Goal: Information Seeking & Learning: Learn about a topic

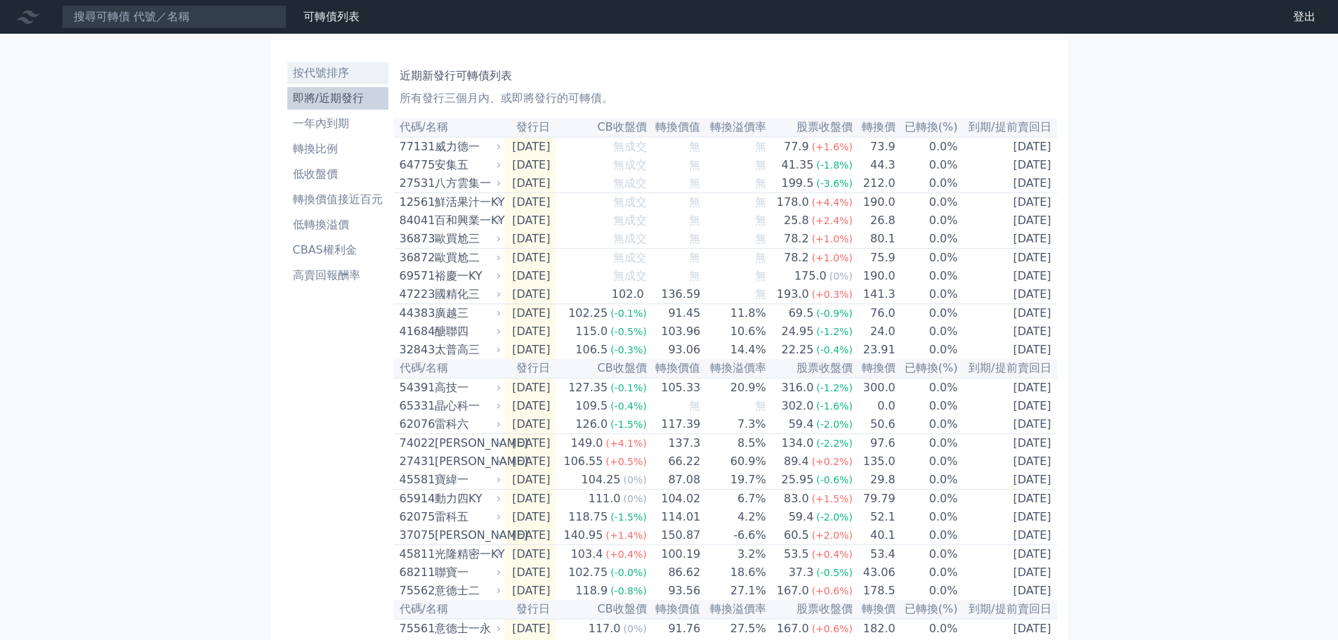
click at [334, 70] on li "按代號排序" at bounding box center [337, 73] width 101 height 17
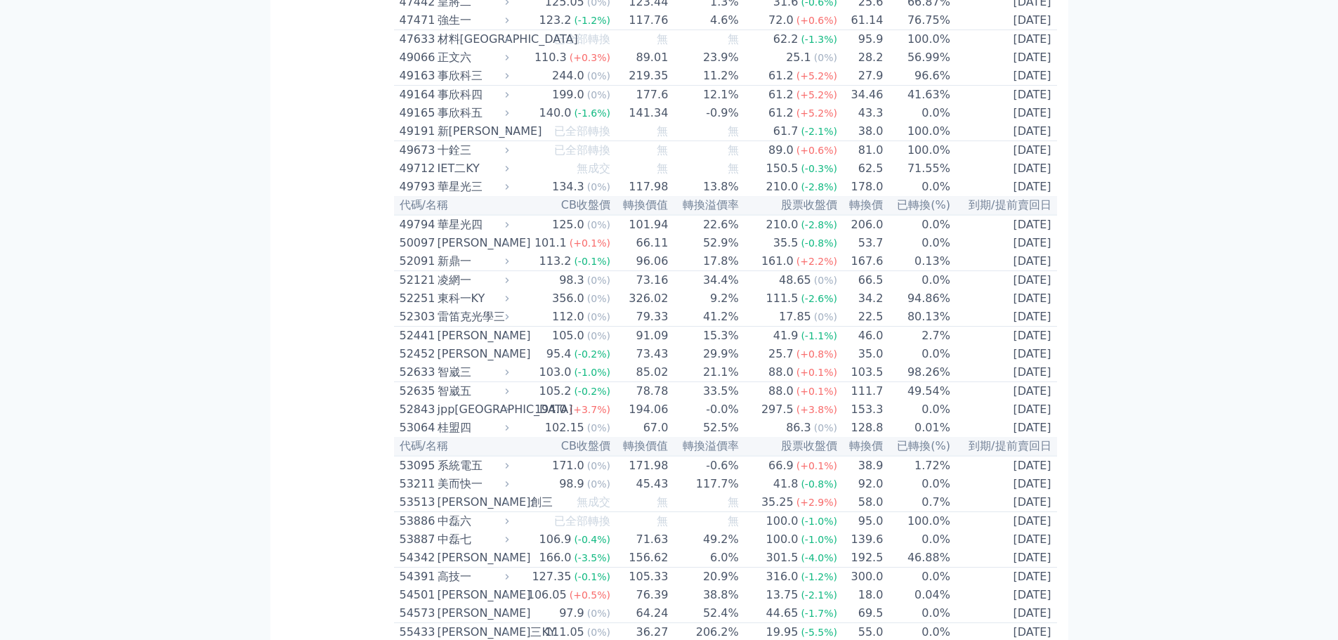
scroll to position [4400, 0]
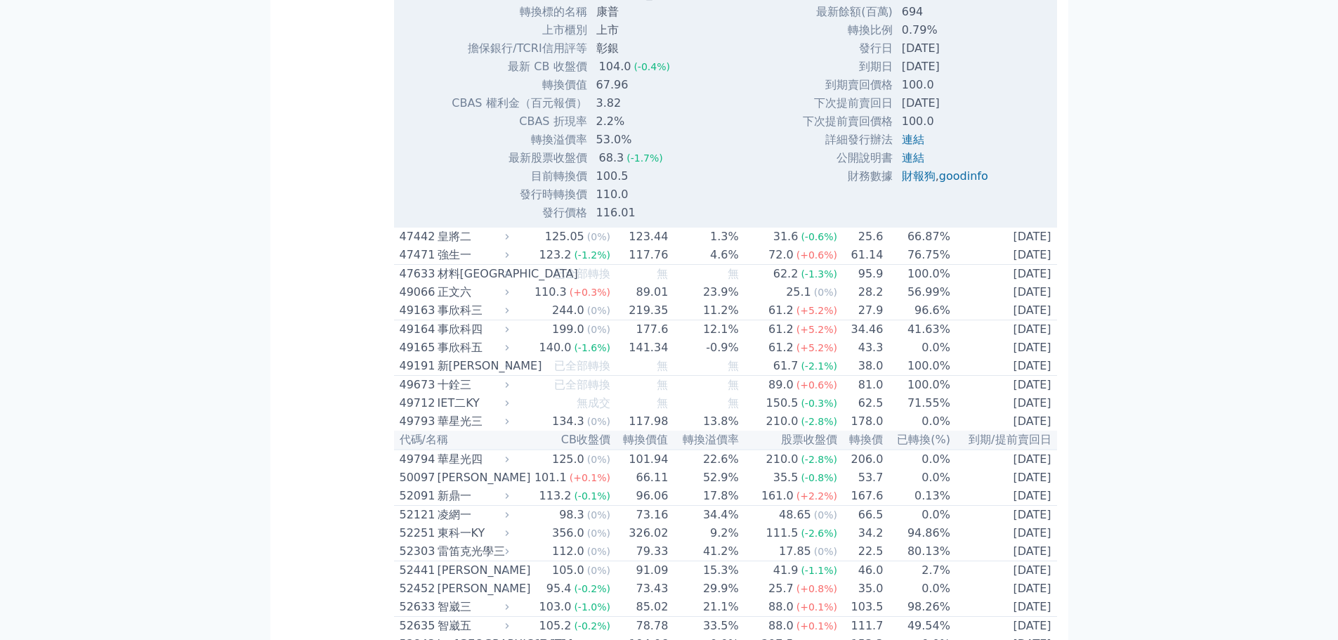
scroll to position [4610, 0]
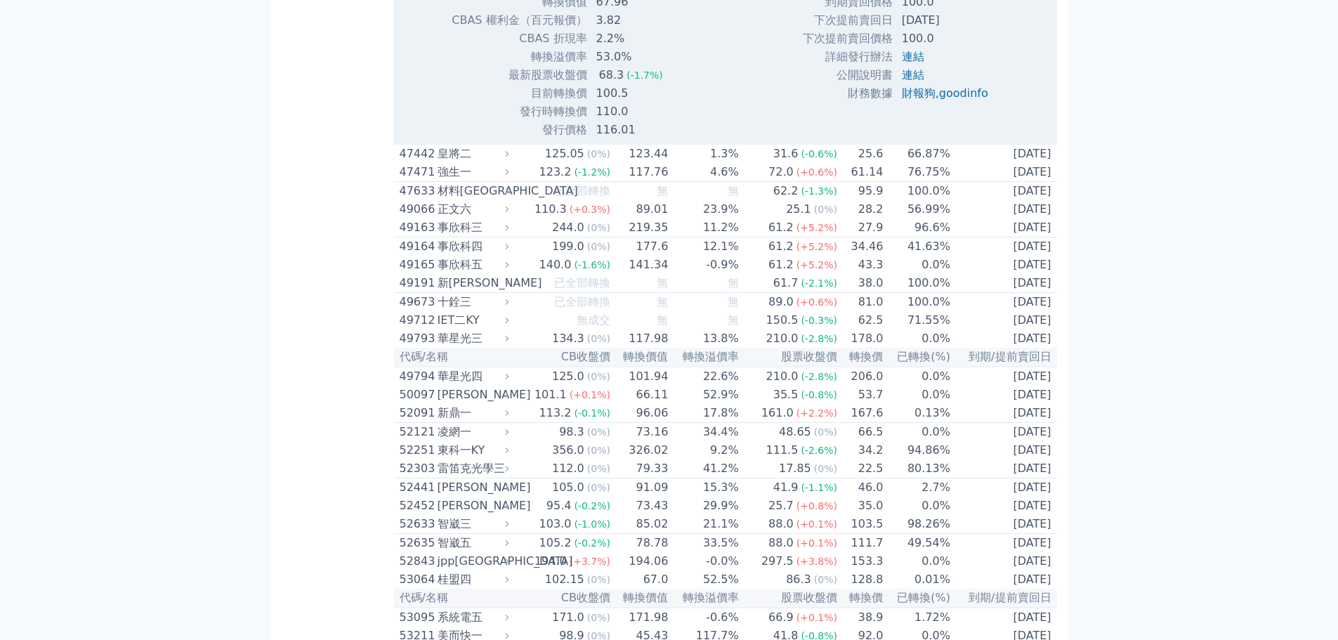
scroll to position [4470, 0]
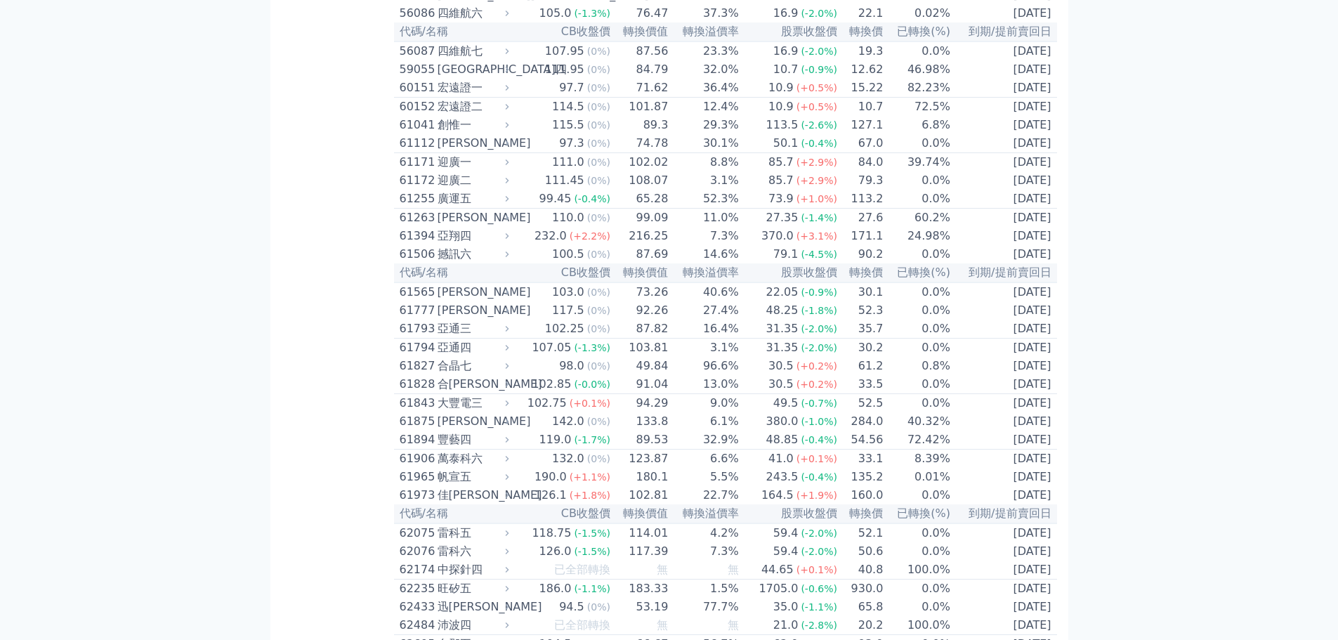
scroll to position [4891, 0]
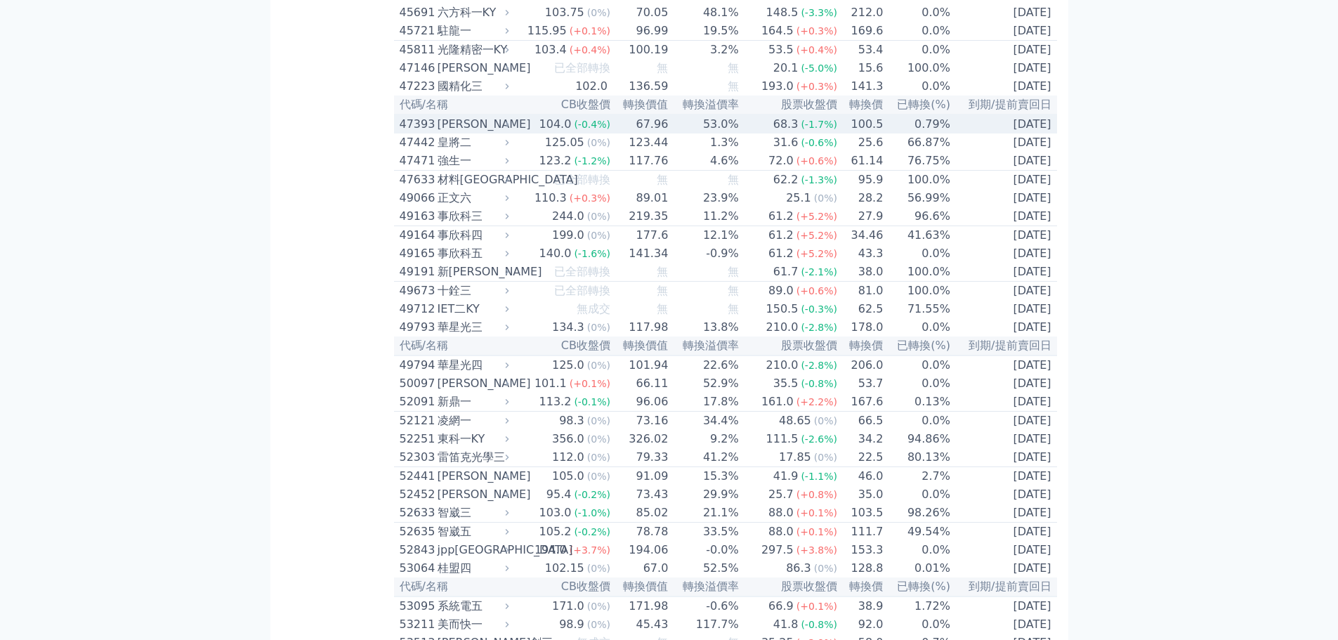
scroll to position [4329, 0]
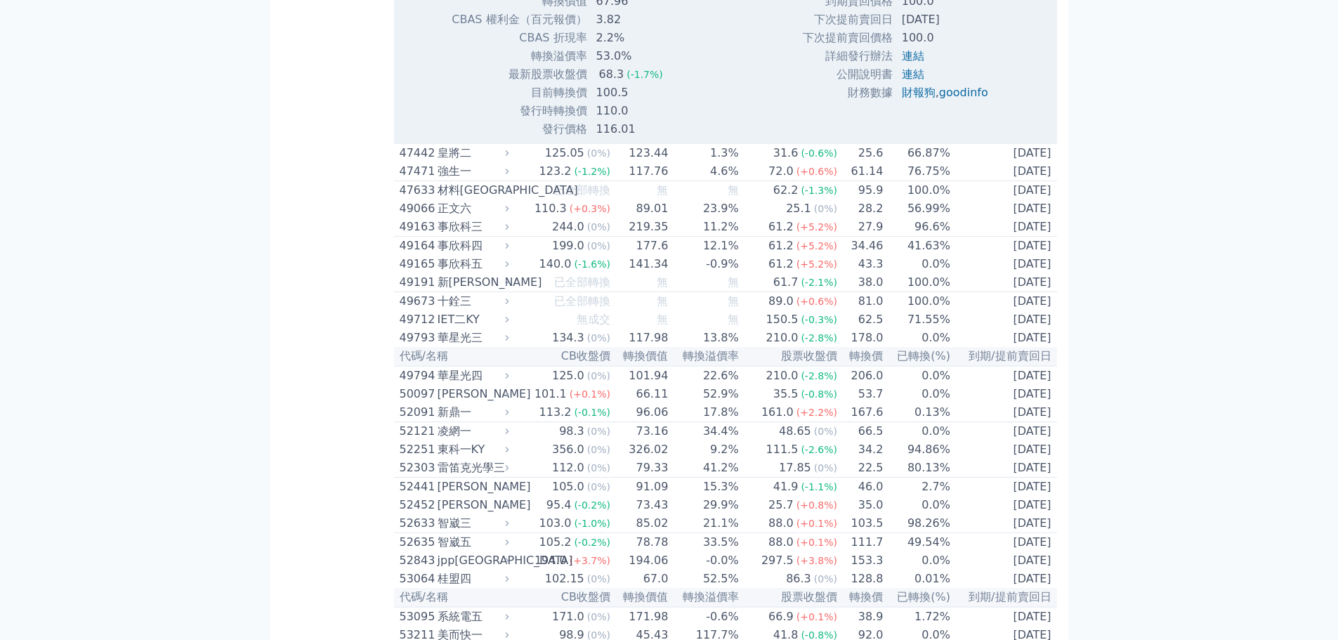
scroll to position [4540, 0]
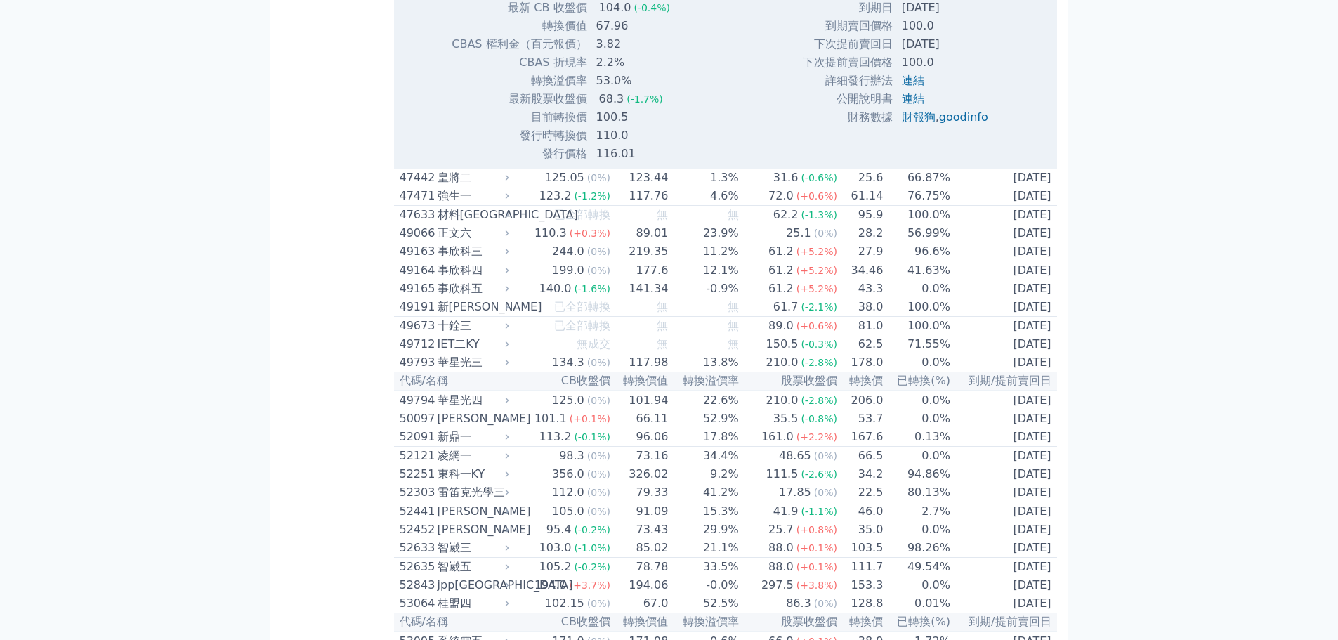
drag, startPoint x: 845, startPoint y: 302, endPoint x: 990, endPoint y: 320, distance: 145.9
click at [990, 126] on tbody "發行總額(百萬) 700 最新餘額(百萬) 694 轉換比例 0.79% 發行日 [DATE] 到期日 [DATE] 到期賣回價格 100.0 100.0 ," at bounding box center [900, 26] width 197 height 201
copy tbody "發行日 [DATE] 到期日 [DATE]"
